Goal: Transaction & Acquisition: Purchase product/service

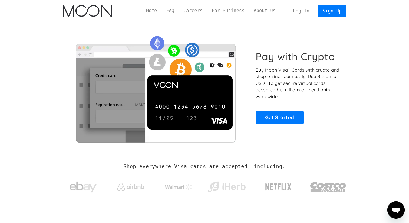
click at [296, 6] on link "Log In" at bounding box center [301, 11] width 25 height 12
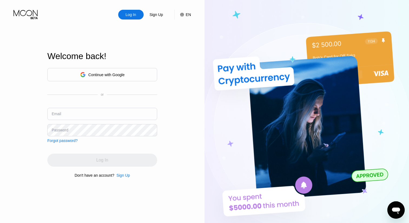
click at [104, 115] on input "text" at bounding box center [102, 114] width 110 height 12
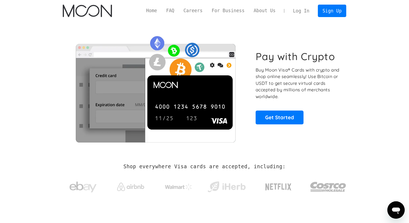
click at [307, 11] on link "Log In" at bounding box center [301, 11] width 25 height 12
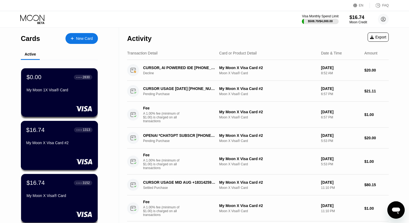
scroll to position [35, 0]
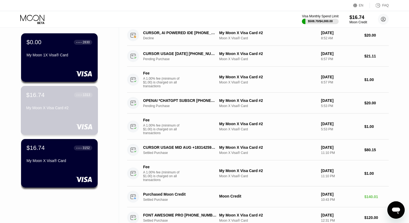
click at [83, 106] on div "My Moon X Visa Card #2" at bounding box center [59, 108] width 66 height 4
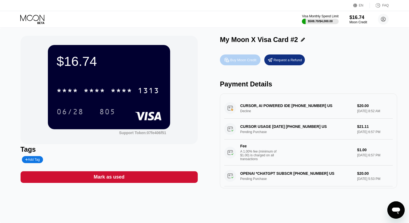
click at [239, 62] on div "Buy Moon Credit" at bounding box center [240, 59] width 41 height 11
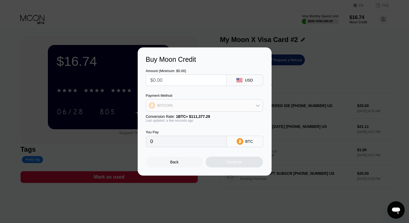
click at [215, 104] on div "BITCOIN" at bounding box center [204, 105] width 117 height 11
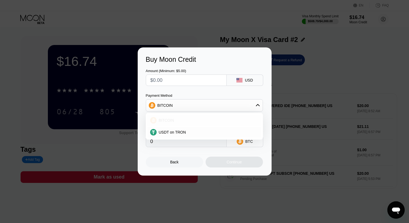
click at [187, 121] on div "BITCOIN" at bounding box center [208, 120] width 102 height 4
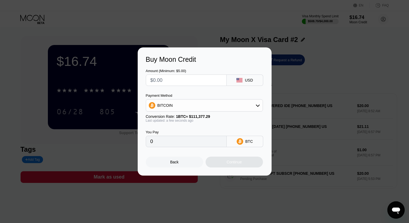
click at [185, 81] on input "text" at bounding box center [187, 80] width 72 height 11
type input "$8"
type input "0.00007183"
type input "$80"
type input "0.00071828"
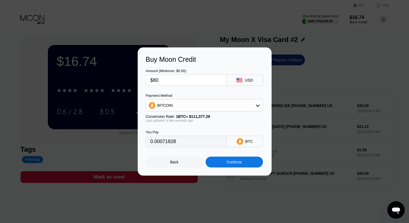
type input "$800"
type input "0.00718280"
type input "$80"
type input "0.00071828"
type input "$8"
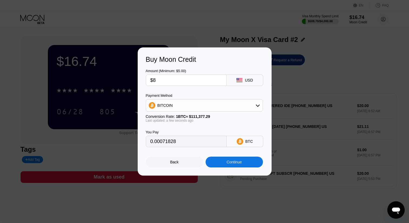
type input "0.00007183"
type input "0"
type input "$4"
type input "0.00003592"
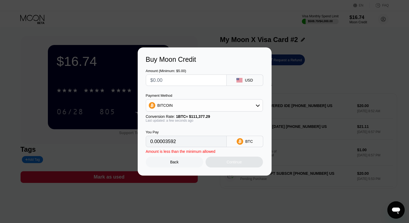
type input "0"
type input "$8"
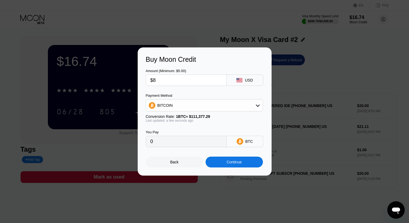
type input "0.00007183"
type input "$84"
type input "0.00075420"
type input "$840"
type input "0.00754194"
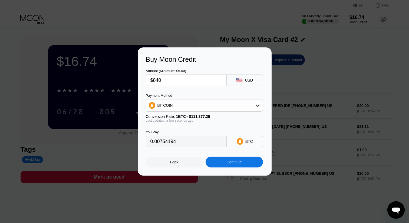
type input "$84"
type input "0.00075420"
type input "$8"
type input "0.00007183"
type input "$83"
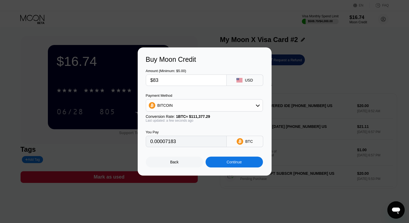
type input "0.00074522"
type input "$830"
type input "0.00745215"
type input "$830"
click at [227, 161] on div "Continue" at bounding box center [234, 162] width 15 height 4
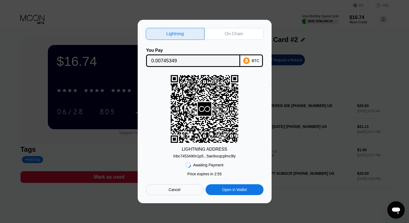
click at [234, 27] on div "Lightning On-Chain You Pay 0.00745349 BTC LIGHTNING ADDRESS lnbc7453490n1p5...5…" at bounding box center [205, 111] width 134 height 183
click at [237, 32] on div "On-Chain" at bounding box center [234, 33] width 18 height 5
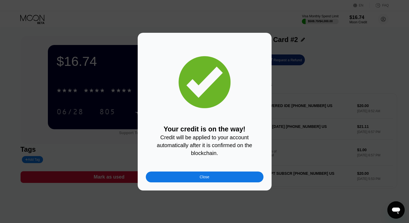
click at [184, 176] on div "Close" at bounding box center [205, 176] width 118 height 11
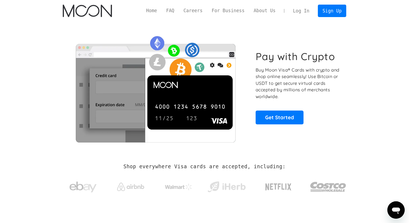
click at [314, 8] on link "Log In" at bounding box center [301, 11] width 25 height 12
